Goal: Navigation & Orientation: Go to known website

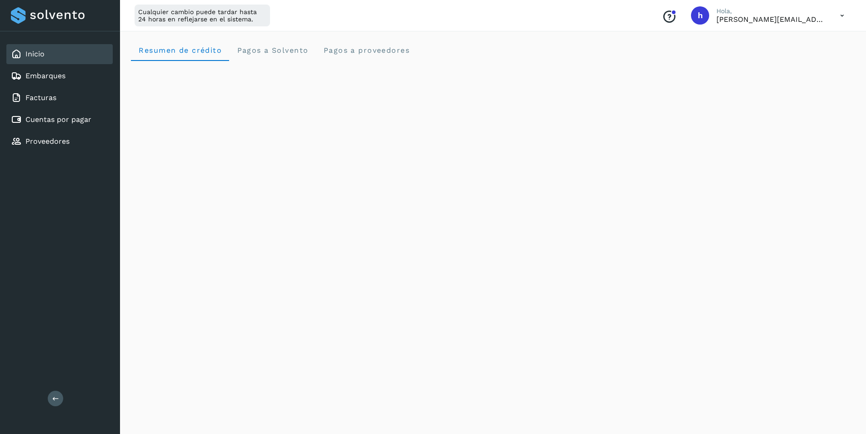
scroll to position [45, 0]
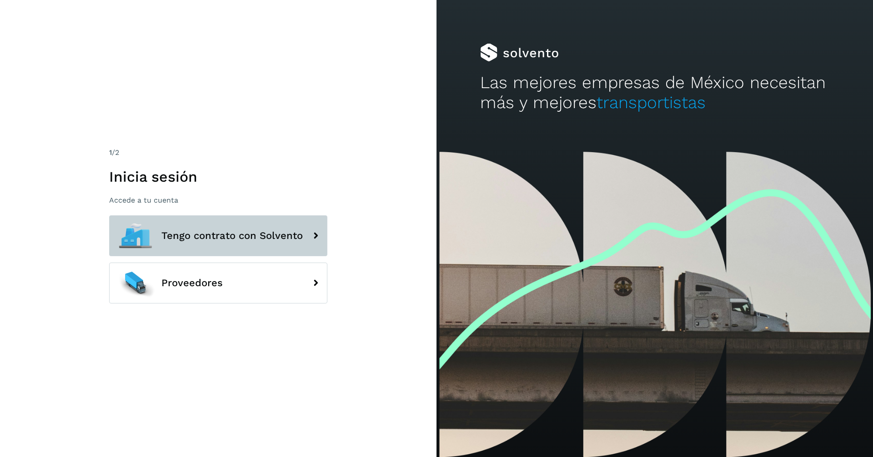
click at [227, 245] on button "Tengo contrato con Solvento" at bounding box center [218, 235] width 218 height 41
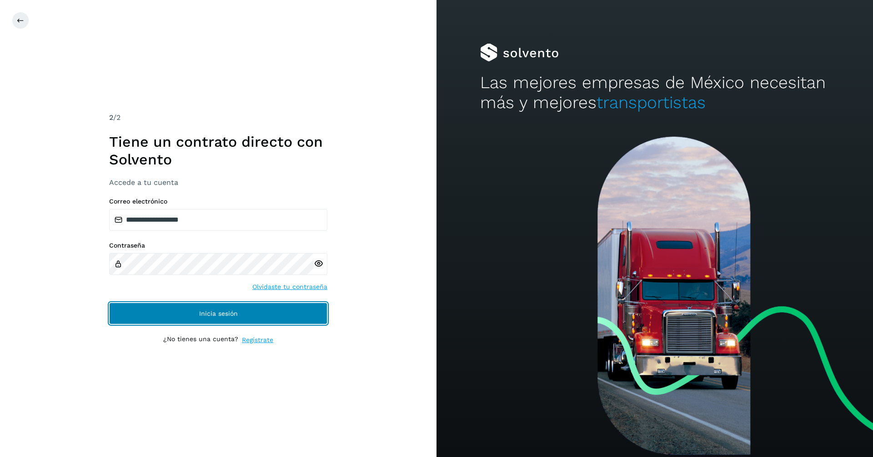
click at [248, 308] on button "Inicia sesión" at bounding box center [218, 314] width 218 height 22
